Goal: Transaction & Acquisition: Purchase product/service

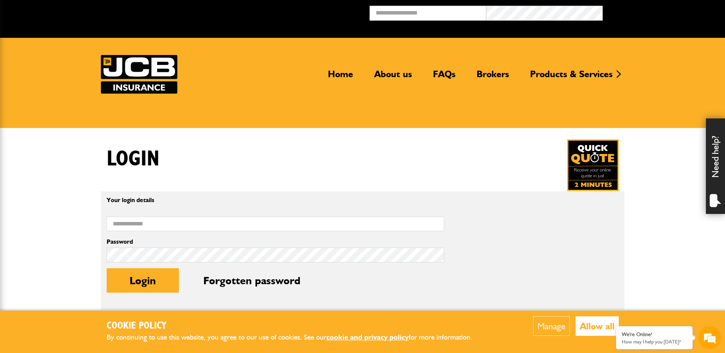
click at [592, 323] on button "Allow all" at bounding box center [597, 326] width 43 height 19
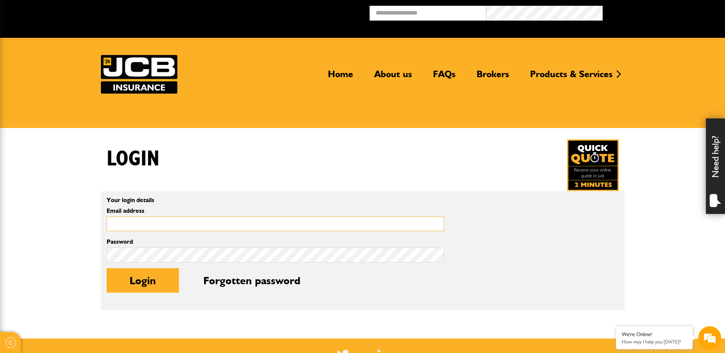
click at [181, 227] on input "Email address" at bounding box center [276, 224] width 338 height 15
type input "**********"
click at [212, 223] on input "**********" at bounding box center [276, 224] width 338 height 15
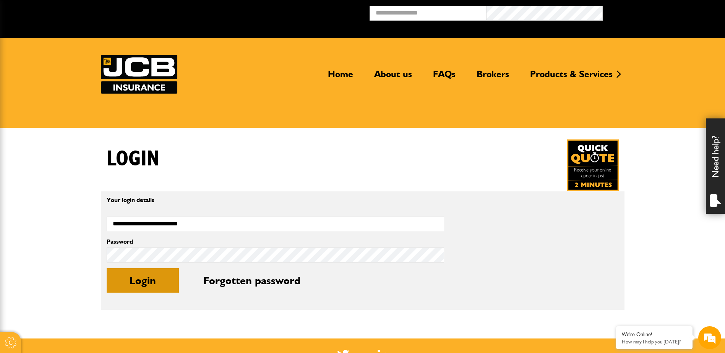
click at [139, 279] on button "Login" at bounding box center [143, 280] width 72 height 24
type input "**********"
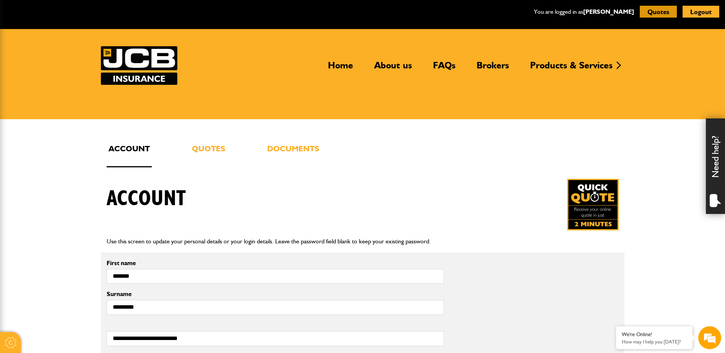
click at [662, 12] on button "Quotes" at bounding box center [658, 12] width 37 height 12
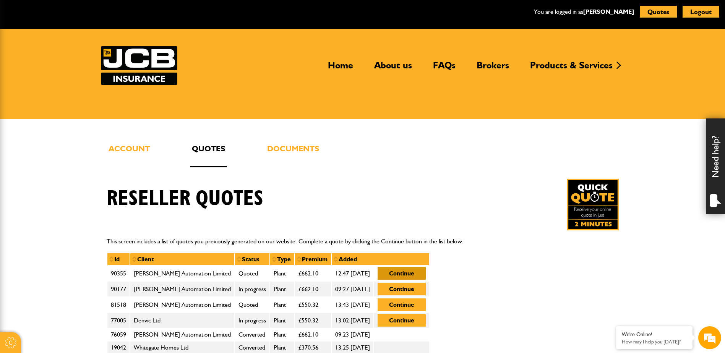
click at [403, 273] on button "Continue" at bounding box center [402, 273] width 48 height 13
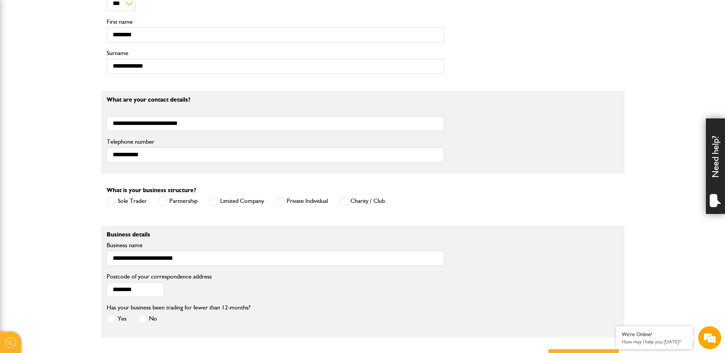
scroll to position [497, 0]
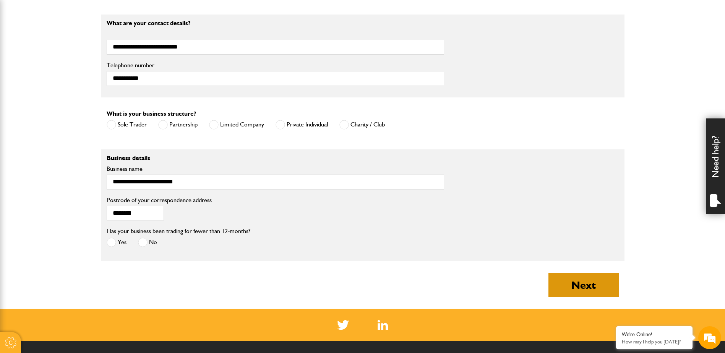
click at [578, 291] on button "Next" at bounding box center [584, 285] width 70 height 24
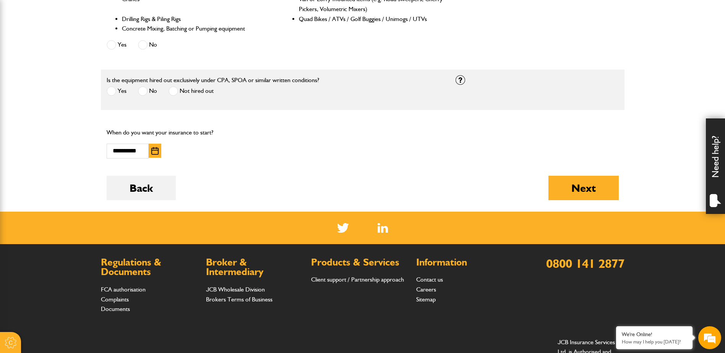
scroll to position [421, 0]
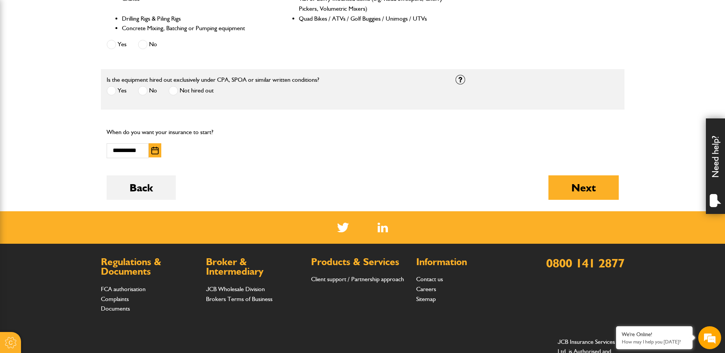
click at [154, 154] on img "button" at bounding box center [154, 151] width 7 height 8
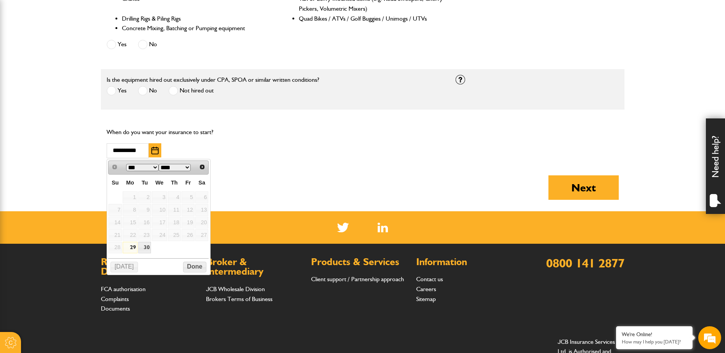
click at [155, 166] on select "*** ***" at bounding box center [142, 167] width 32 height 7
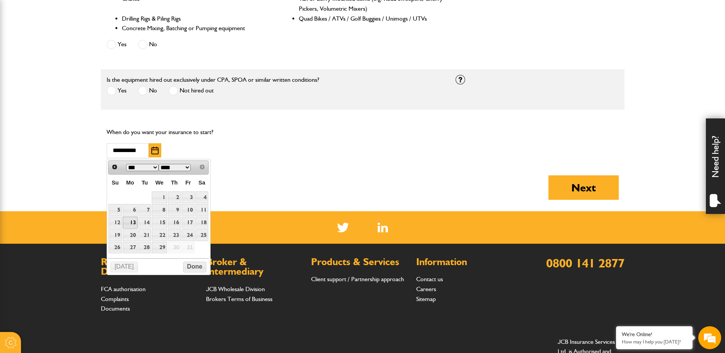
click at [126, 222] on link "13" at bounding box center [130, 223] width 15 height 12
type input "**********"
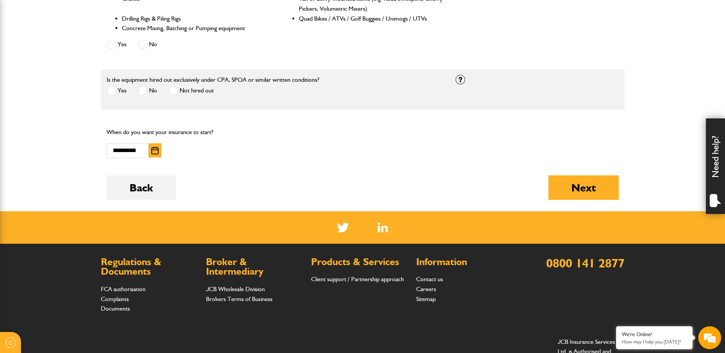
scroll to position [0, 0]
click at [578, 183] on button "Next" at bounding box center [584, 187] width 70 height 24
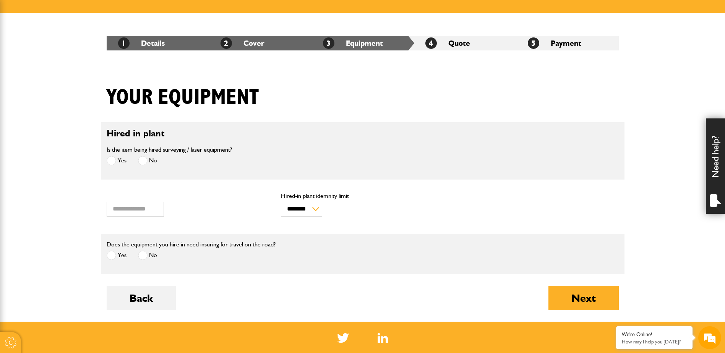
scroll to position [153, 0]
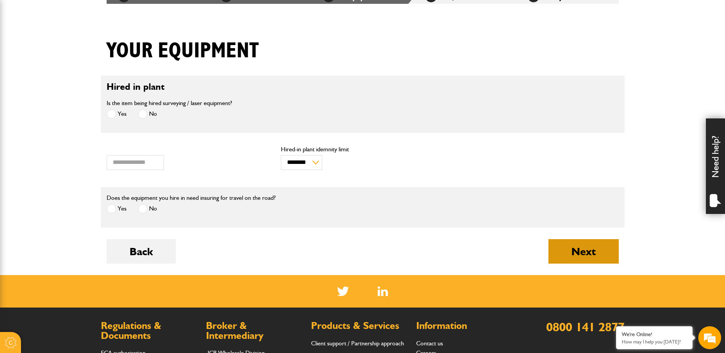
click at [597, 248] on button "Next" at bounding box center [584, 251] width 70 height 24
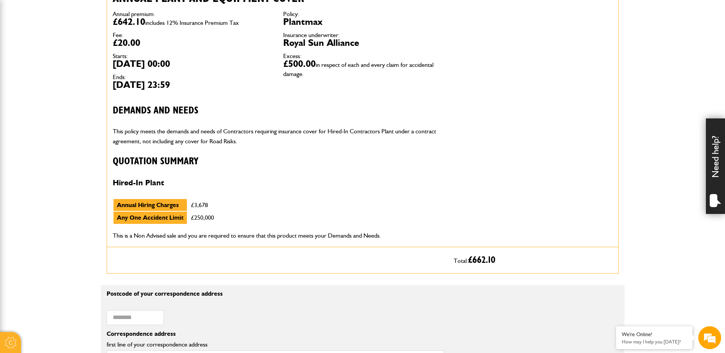
scroll to position [268, 0]
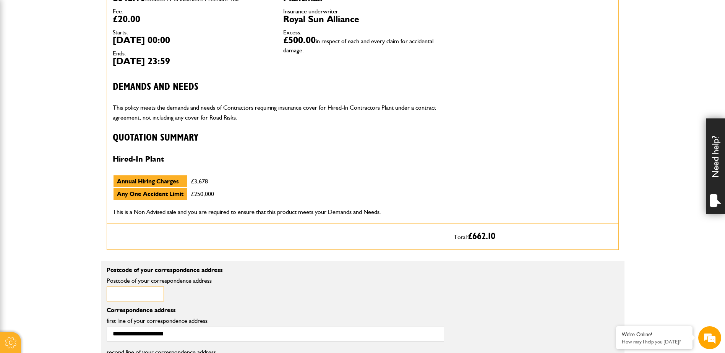
drag, startPoint x: 123, startPoint y: 293, endPoint x: 118, endPoint y: 294, distance: 5.4
click at [123, 293] on input "Postcode of your correspondence address" at bounding box center [135, 294] width 57 height 15
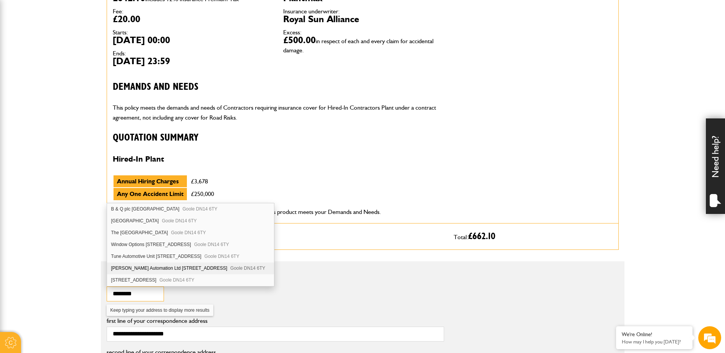
type input "********"
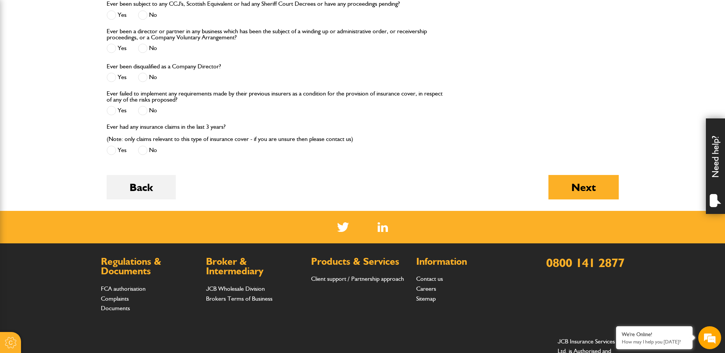
scroll to position [982, 0]
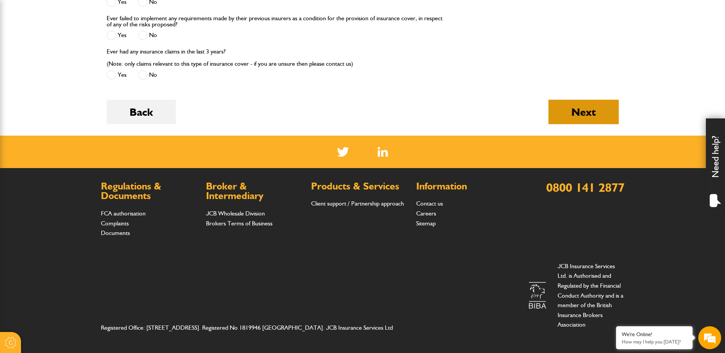
click at [585, 112] on button "Next" at bounding box center [584, 112] width 70 height 24
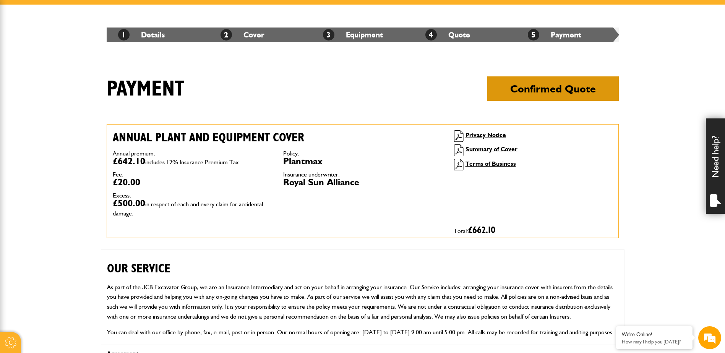
click at [567, 92] on button "Confirmed Quote" at bounding box center [553, 88] width 132 height 24
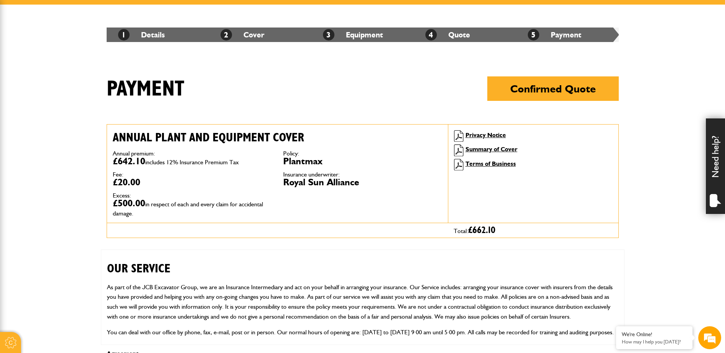
click at [655, 101] on body "Cookie Options You can control which cookies we use with the form below. Please…" at bounding box center [362, 290] width 725 height 810
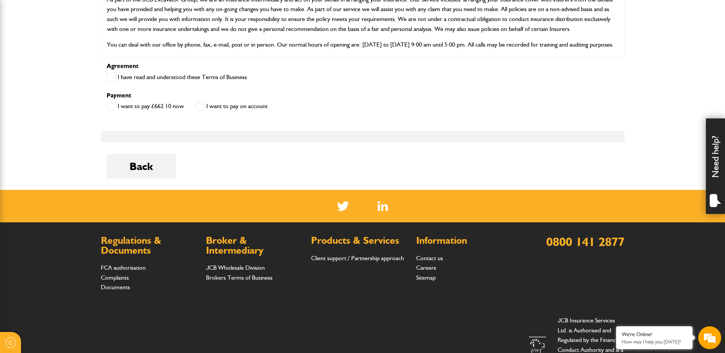
scroll to position [421, 0]
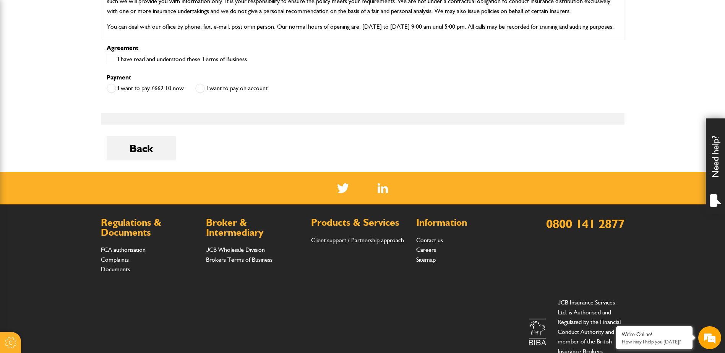
click at [115, 62] on span at bounding box center [112, 60] width 10 height 10
click at [200, 88] on span at bounding box center [200, 89] width 10 height 10
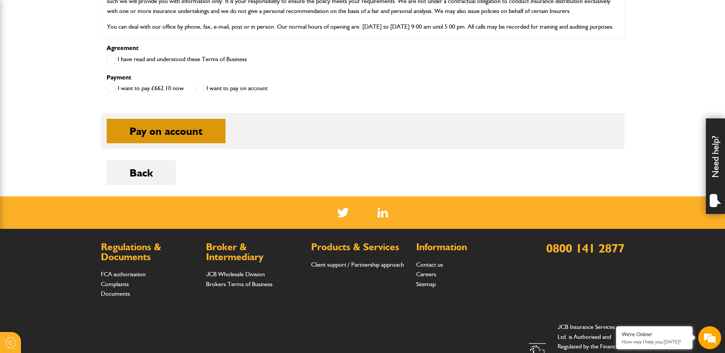
click at [185, 137] on button "Pay on account" at bounding box center [166, 131] width 119 height 24
